Goal: Task Accomplishment & Management: Complete application form

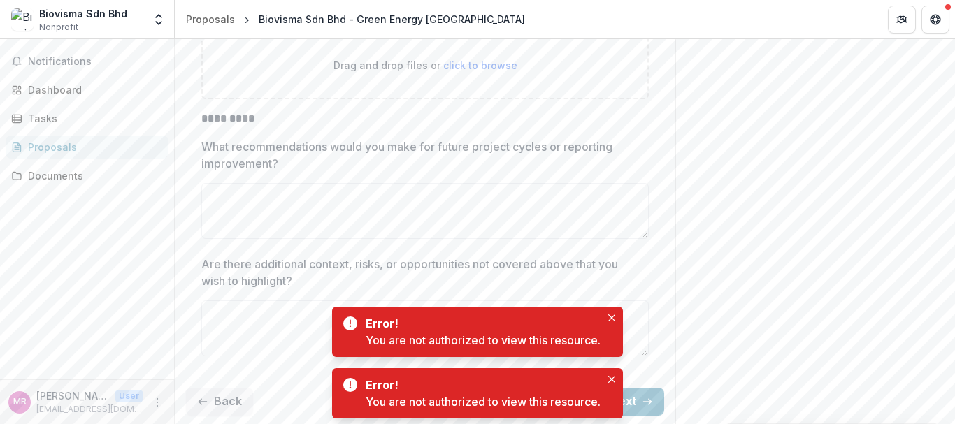
scroll to position [4594, 0]
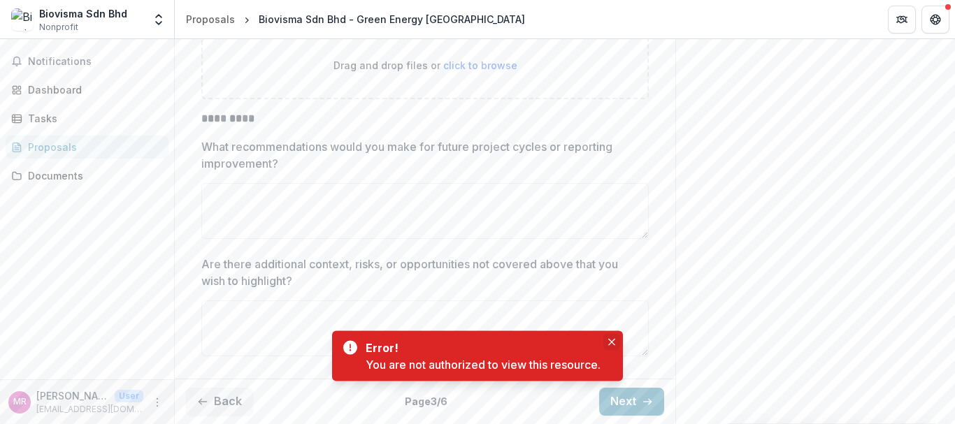
click at [614, 318] on textarea "Are there additional context, risks, or opportunities not covered above that yo…" at bounding box center [425, 329] width 448 height 56
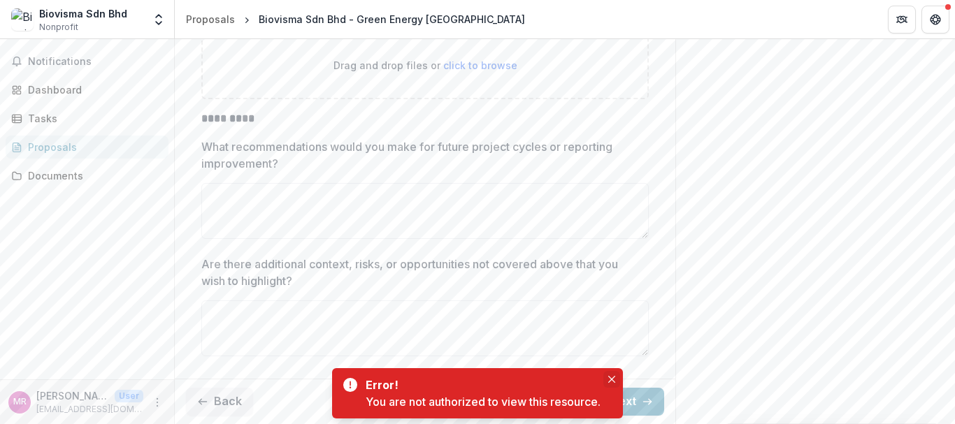
click at [614, 381] on icon "Close" at bounding box center [611, 379] width 7 height 7
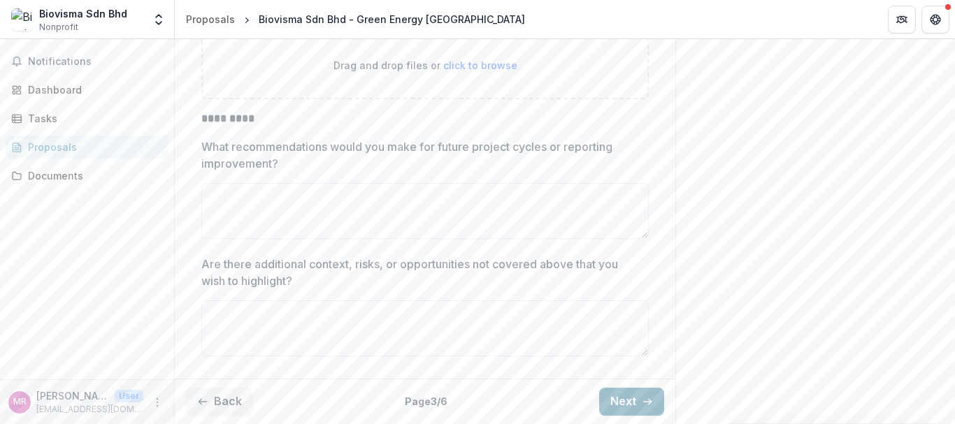
click at [634, 406] on button "Next" at bounding box center [631, 402] width 65 height 28
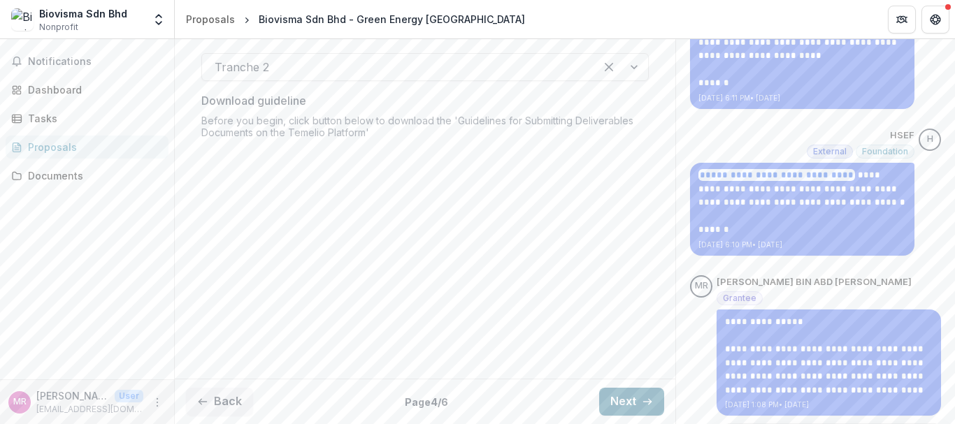
scroll to position [345, 0]
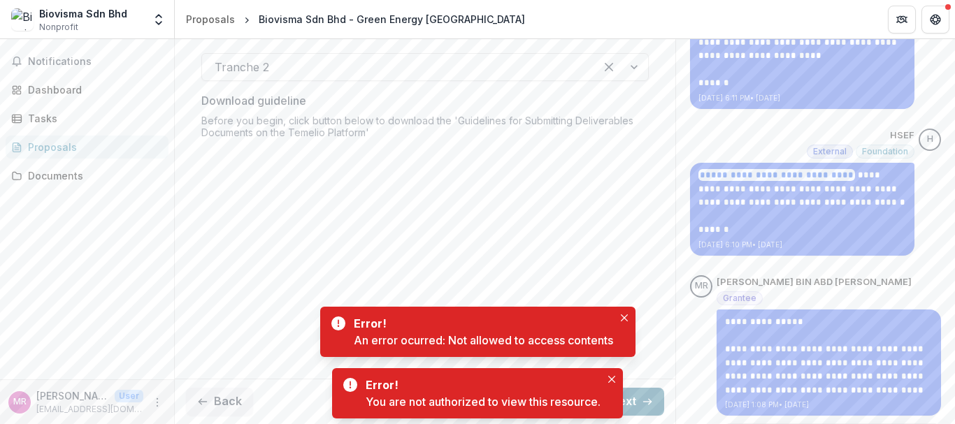
click at [634, 406] on button "Next" at bounding box center [631, 402] width 65 height 28
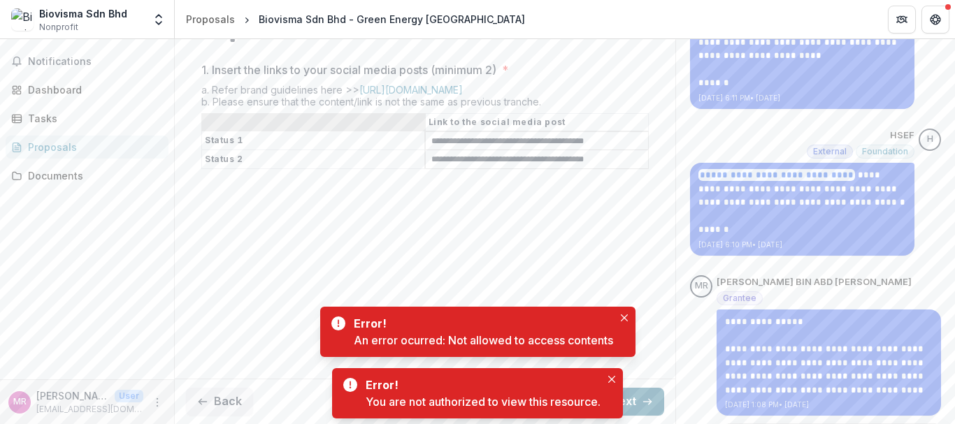
click at [643, 399] on icon "button" at bounding box center [647, 402] width 11 height 11
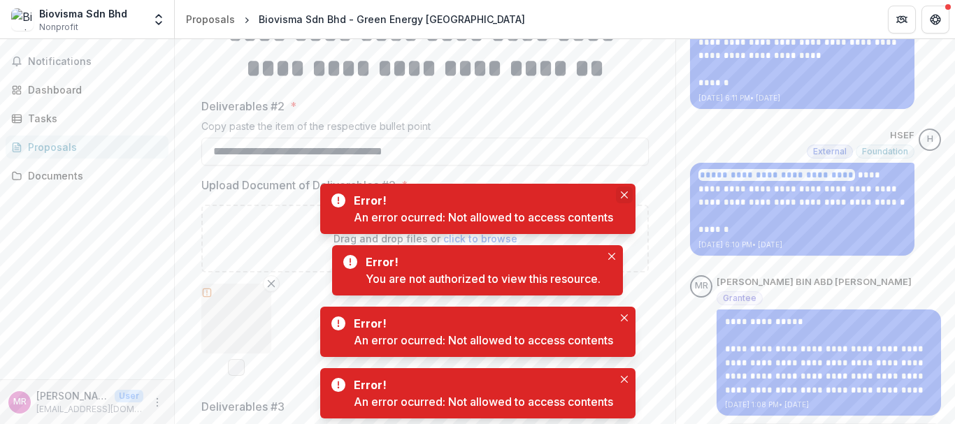
click at [622, 201] on button "Close" at bounding box center [624, 195] width 17 height 17
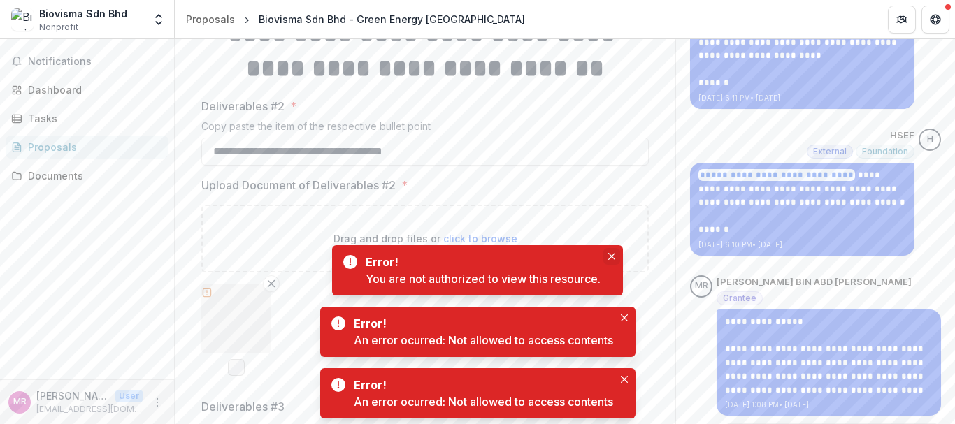
click at [608, 254] on button "Close" at bounding box center [612, 256] width 17 height 17
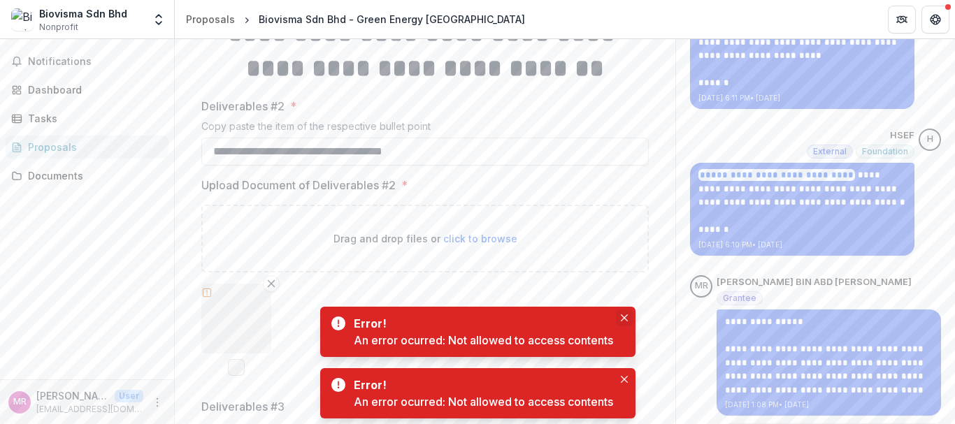
click at [625, 317] on icon "Close" at bounding box center [623, 318] width 7 height 7
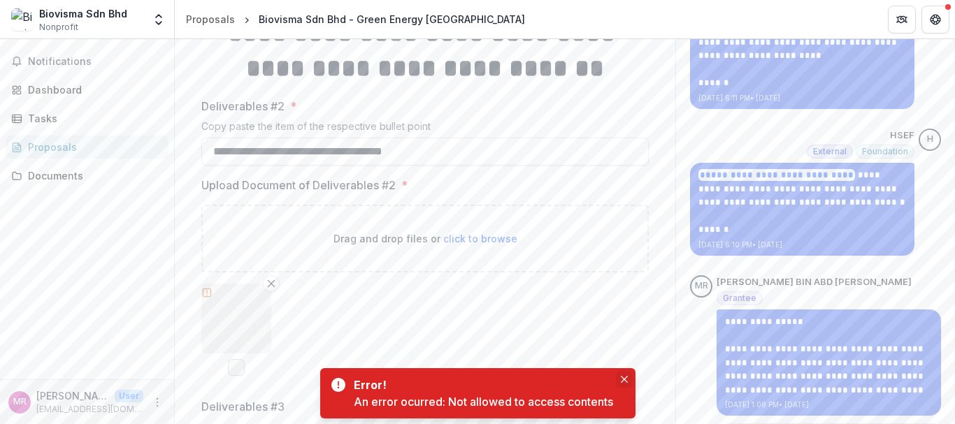
click at [625, 384] on button "Close" at bounding box center [624, 379] width 17 height 17
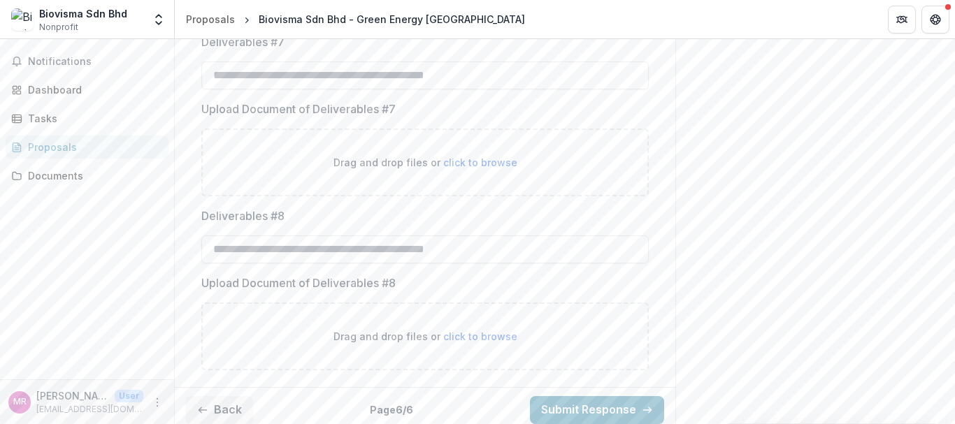
scroll to position [1604, 0]
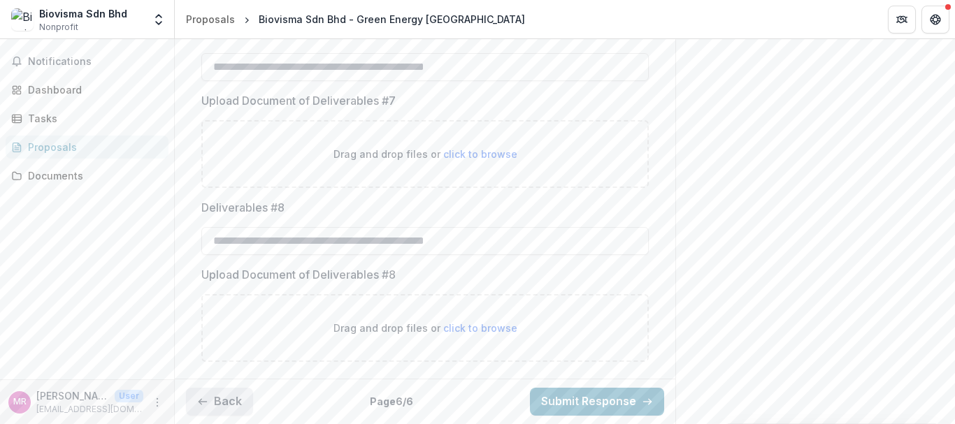
click at [209, 403] on button "Back" at bounding box center [219, 402] width 67 height 28
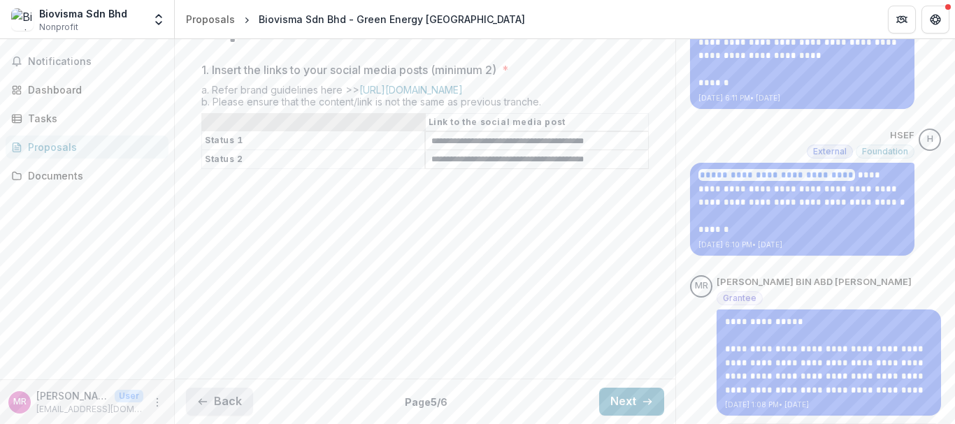
click at [209, 403] on button "Back" at bounding box center [219, 402] width 67 height 28
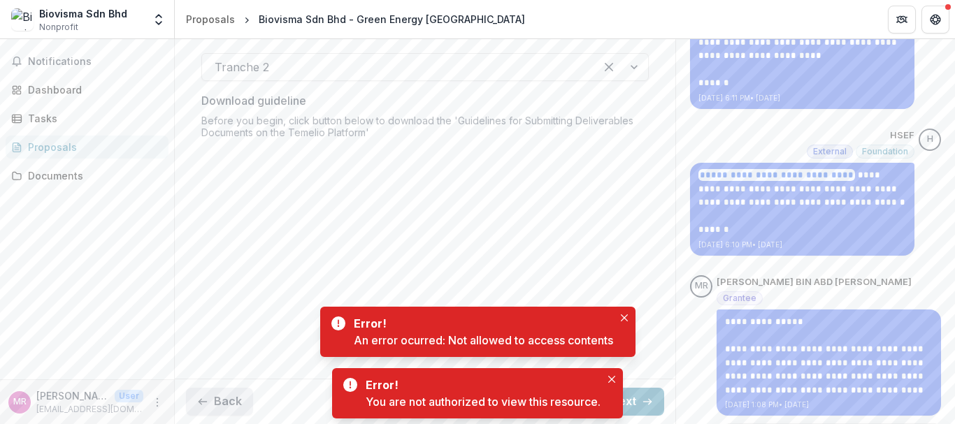
click at [209, 403] on button "Back" at bounding box center [219, 402] width 67 height 28
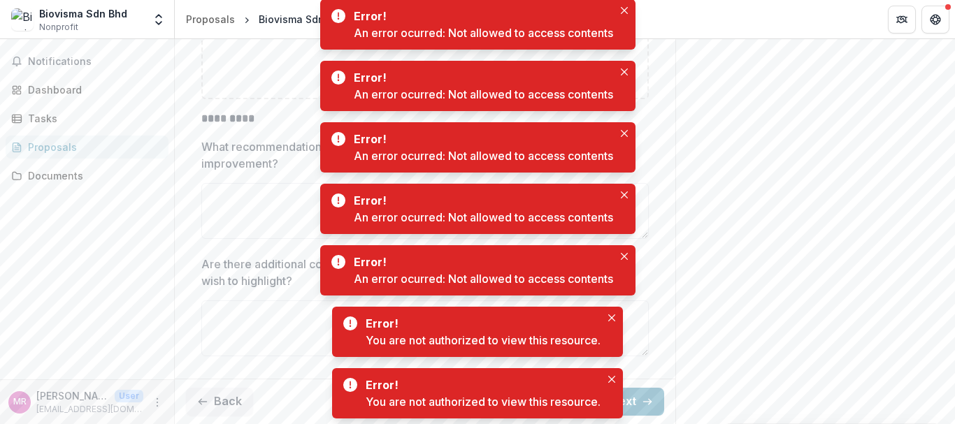
scroll to position [4594, 0]
click at [617, 383] on button "Close" at bounding box center [612, 379] width 17 height 17
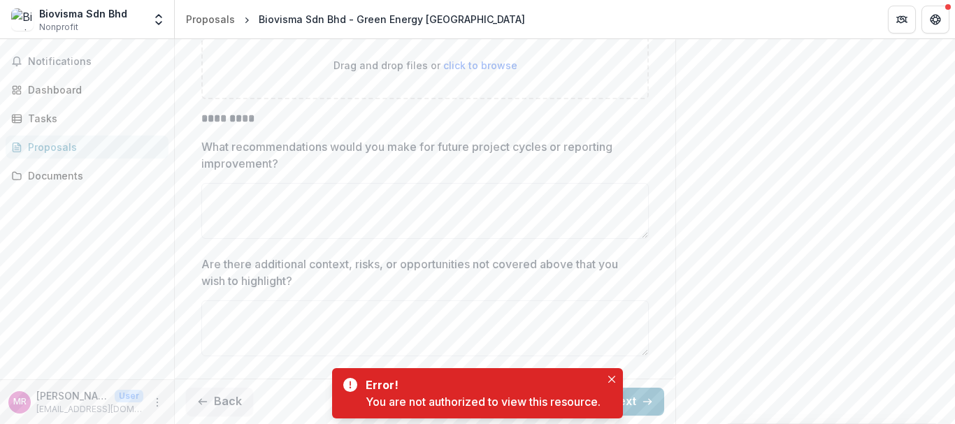
click at [617, 383] on button "Close" at bounding box center [612, 379] width 17 height 17
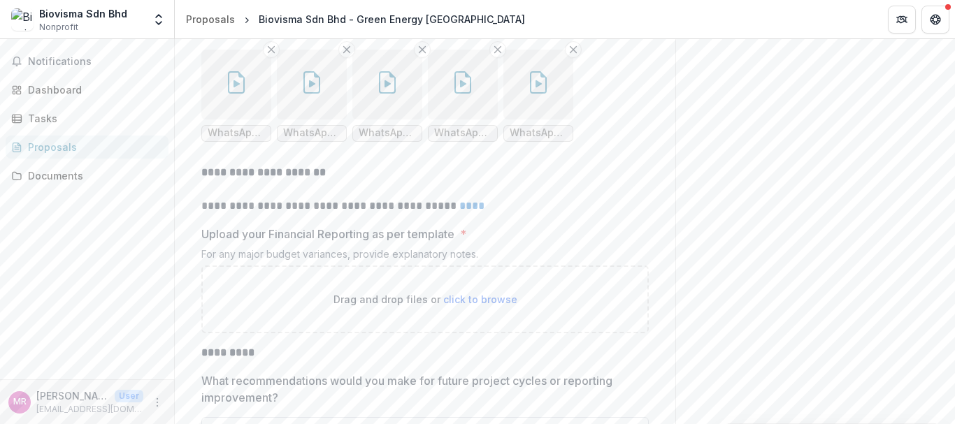
scroll to position [4319, 0]
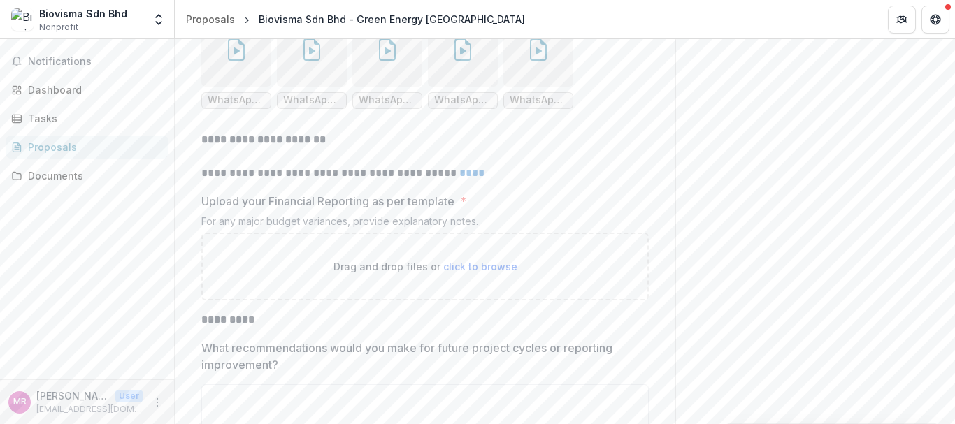
click at [472, 178] on link "****" at bounding box center [471, 173] width 25 height 10
